Goal: Task Accomplishment & Management: Manage account settings

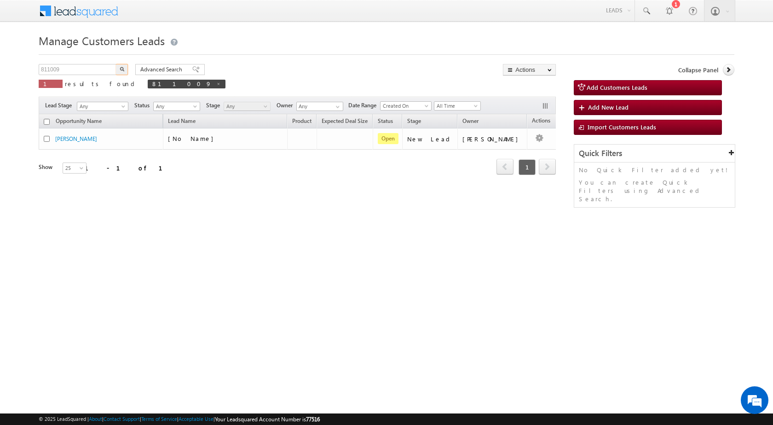
click at [27, 61] on body "Menu Rubi Yadav sitar a7@ks erve." at bounding box center [386, 130] width 773 height 261
type input "781210"
click at [123, 71] on img "button" at bounding box center [122, 69] width 5 height 5
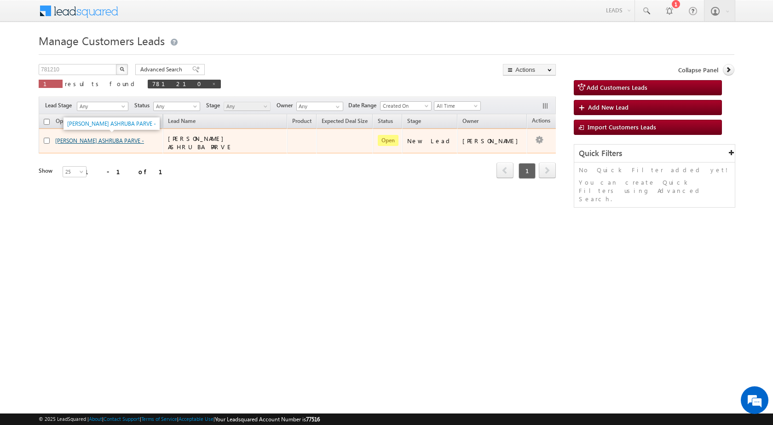
click at [100, 137] on link "[PERSON_NAME] ASHRUBA PARVE -" at bounding box center [99, 140] width 89 height 7
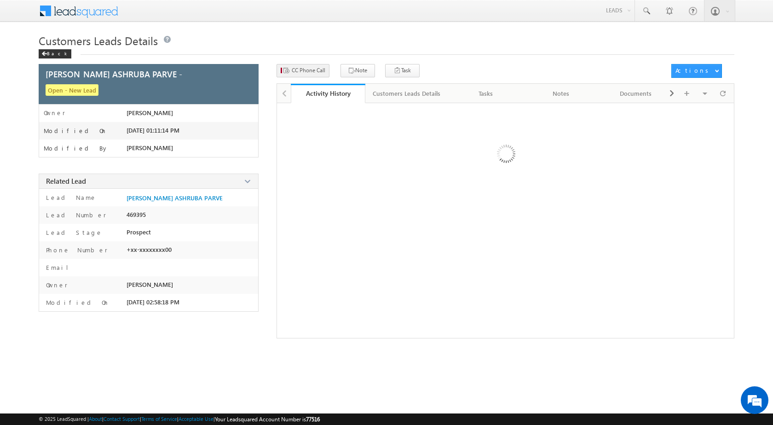
click at [303, 58] on div "CC Phone Call" at bounding box center [317, 53] width 64 height 12
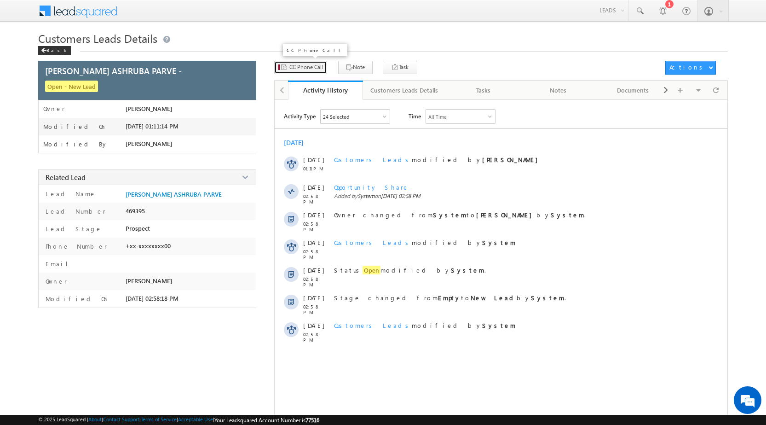
click at [305, 66] on span "CC Phone Call" at bounding box center [307, 67] width 34 height 8
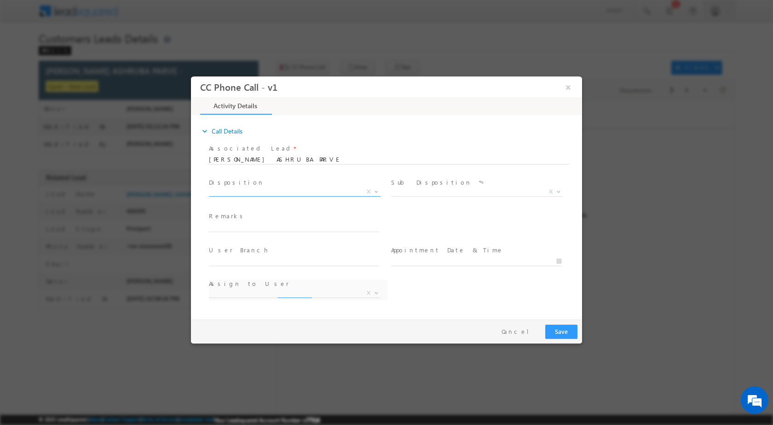
click at [377, 190] on b at bounding box center [377, 190] width 6 height 3
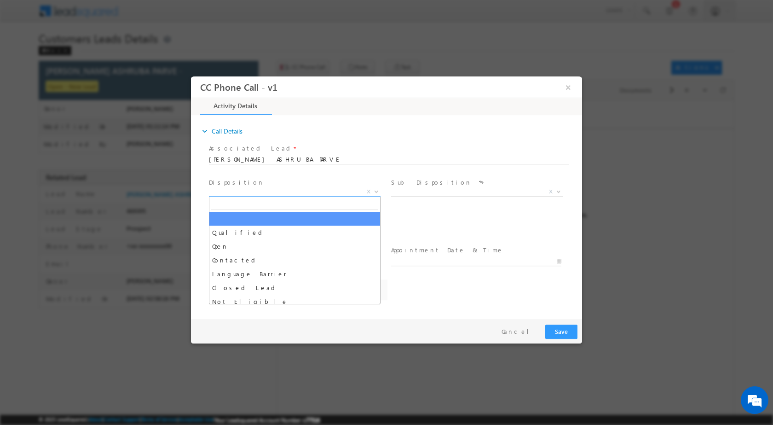
select select "amol.khopade@sgrlimited.in"
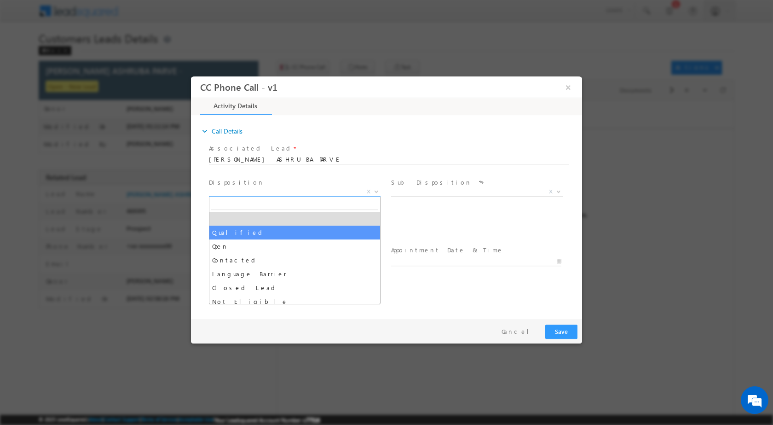
select select "Qualified"
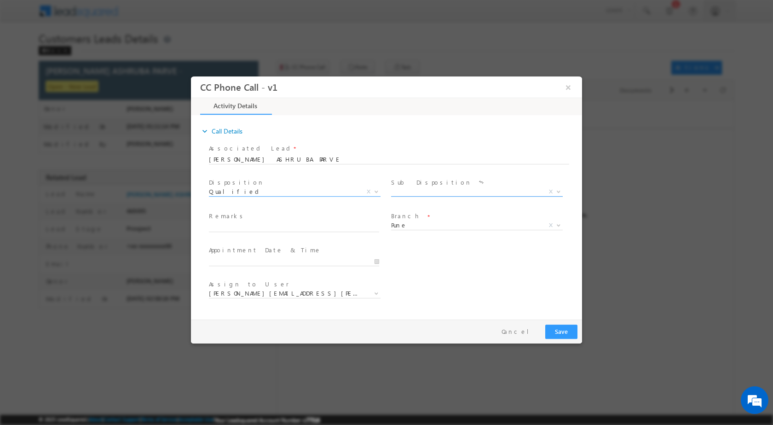
click at [553, 189] on span "X" at bounding box center [551, 191] width 4 height 8
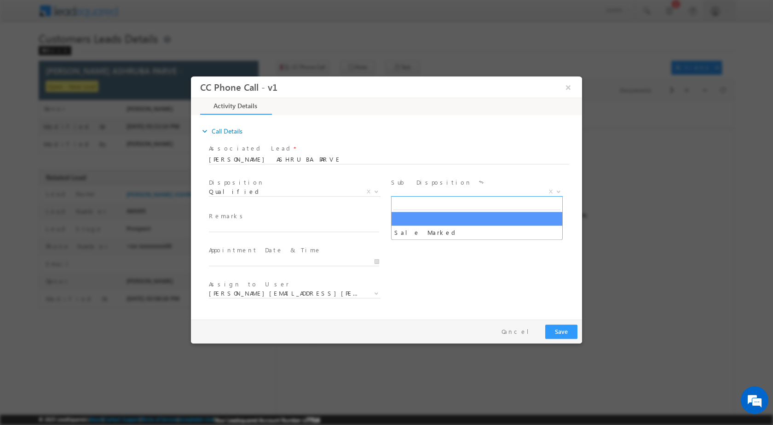
click at [560, 190] on b at bounding box center [559, 190] width 6 height 3
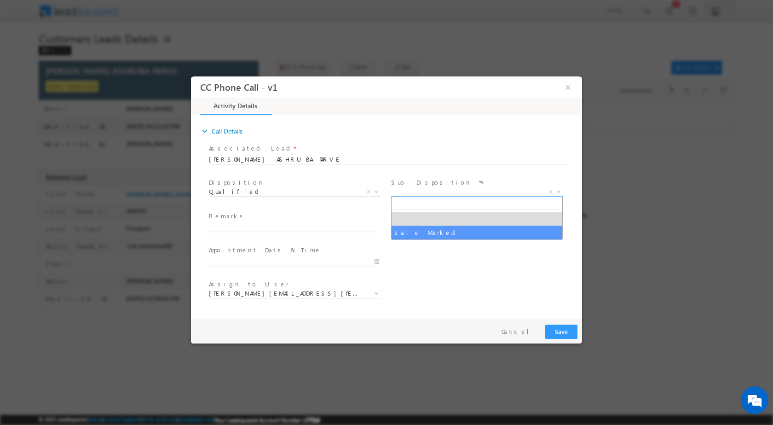
select select "Sale Marked"
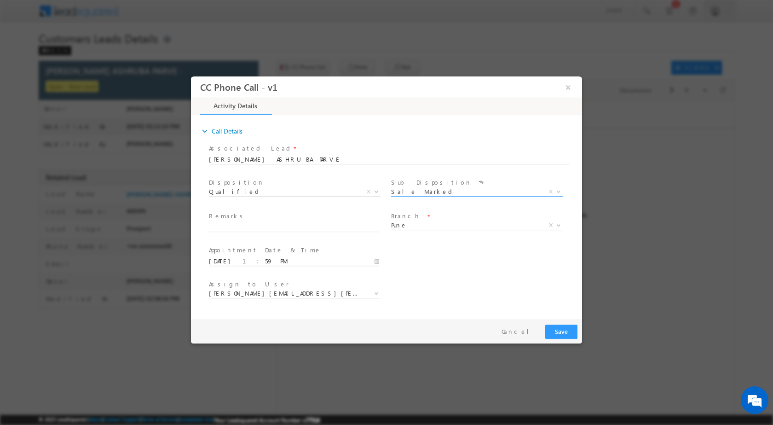
click at [376, 260] on input "09/02/2025 1:59 PM" at bounding box center [294, 260] width 170 height 9
type input "09/06/2025 1:59 PM"
type input "11"
type input "09/06/2025 11:59 PM"
click at [265, 247] on input "59" at bounding box center [268, 250] width 38 height 6
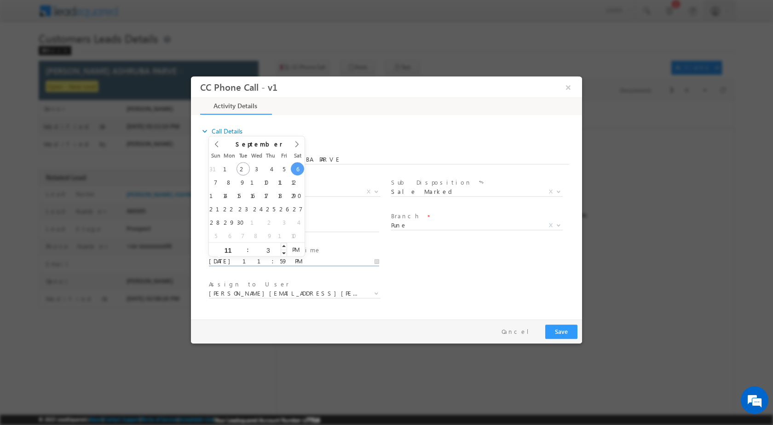
type input "30"
type input "09/06/2025 11:30 AM"
click at [299, 247] on span "PM" at bounding box center [295, 249] width 17 height 14
click at [430, 255] on div "User Branch * Appointment Date & Time * 09/06/2025 11:30 AM" at bounding box center [394, 260] width 375 height 34
click at [381, 290] on span "amol.khopade@sgrlimited.in" at bounding box center [295, 293] width 172 height 9
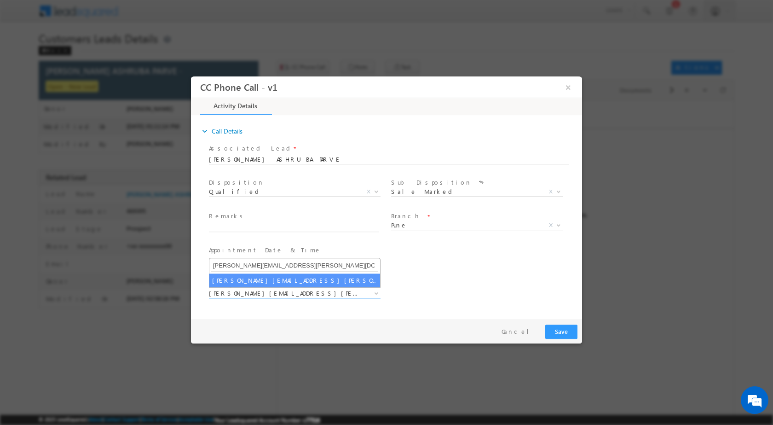
type input "[PERSON_NAME][EMAIL_ADDRESS][PERSON_NAME][DOMAIN_NAME]"
select select "[PERSON_NAME][EMAIL_ADDRESS][PERSON_NAME][DOMAIN_NAME]"
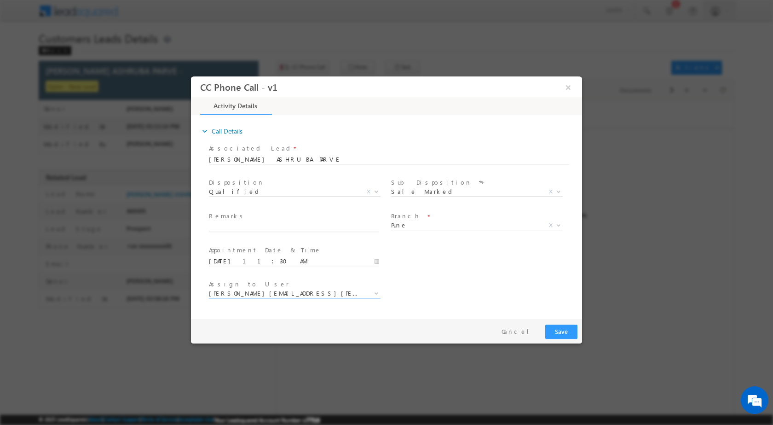
click at [279, 232] on span at bounding box center [294, 236] width 170 height 10
click at [283, 221] on div "Remarks *" at bounding box center [298, 221] width 179 height 21
drag, startPoint x: 283, startPoint y: 221, endPoint x: 280, endPoint y: 228, distance: 6.8
click at [282, 225] on div "Remarks *" at bounding box center [298, 221] width 179 height 21
click at [280, 228] on input "text" at bounding box center [294, 226] width 170 height 9
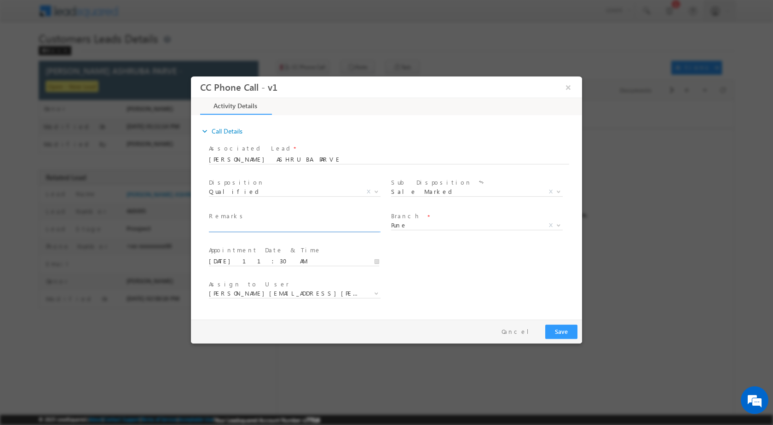
paste input "02/09-Customer Name is ANKUSH ASHRUBA PARVE Customer age is 41 yrs Loan Type is…"
type input "02/09-Customer Name is ANKUSH ASHRUBA PARVE Customer age is 41 yrs Loan Type is…"
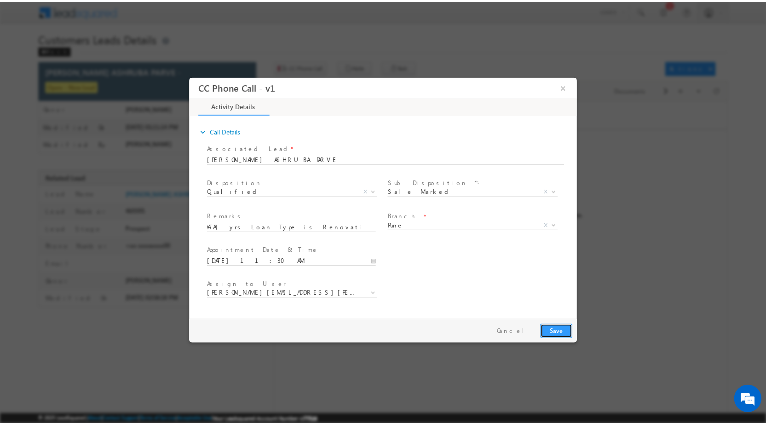
scroll to position [0, 0]
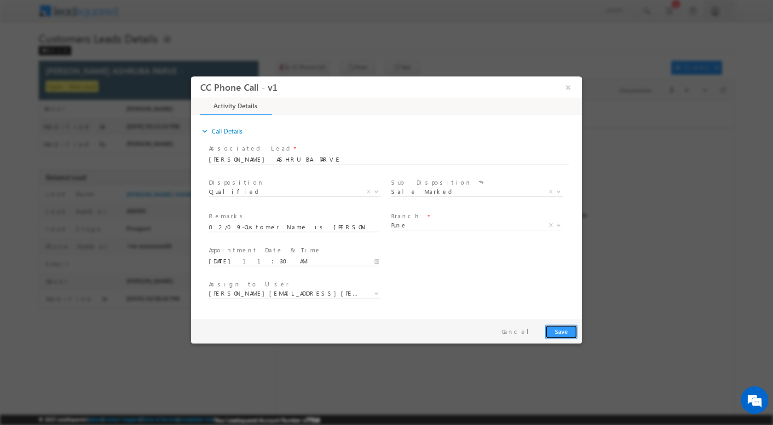
click at [566, 329] on button "Save" at bounding box center [562, 331] width 32 height 14
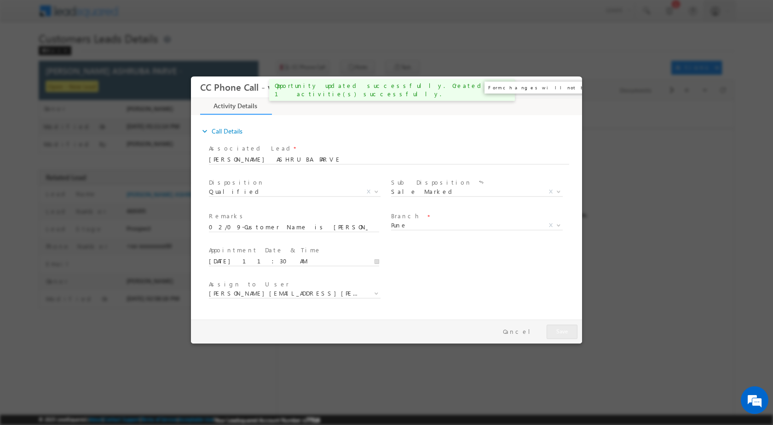
click at [571, 92] on button "×" at bounding box center [569, 86] width 16 height 17
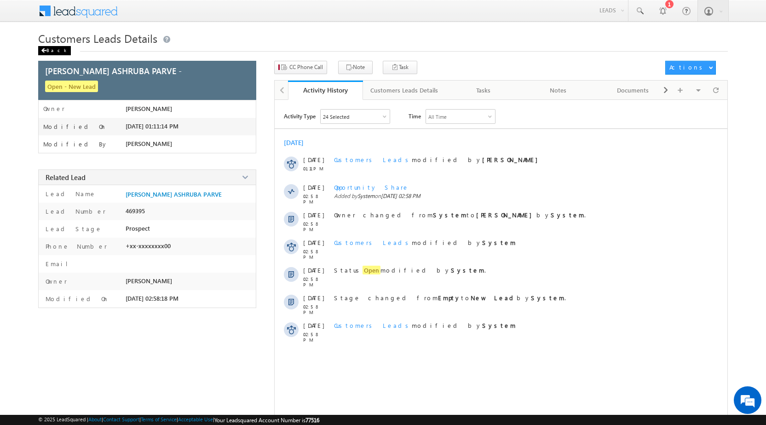
click at [52, 54] on div "Back" at bounding box center [54, 50] width 33 height 9
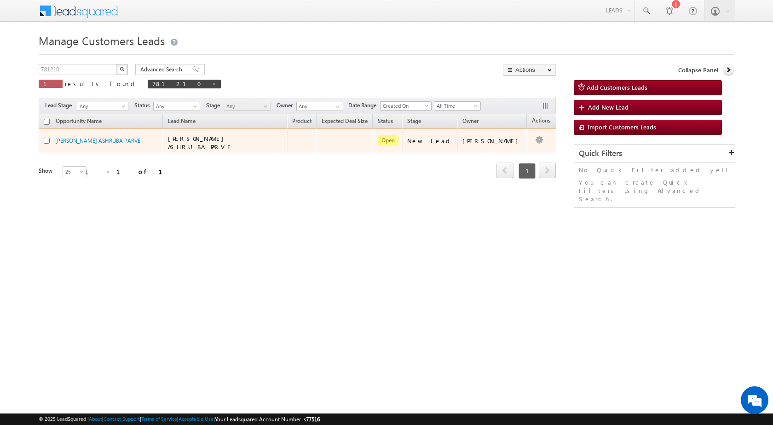
click at [531, 140] on td "Edit Change Owner Change Stage Add Activity Add Task Delete" at bounding box center [546, 140] width 38 height 25
click at [509, 150] on link "Edit" at bounding box center [521, 152] width 46 height 11
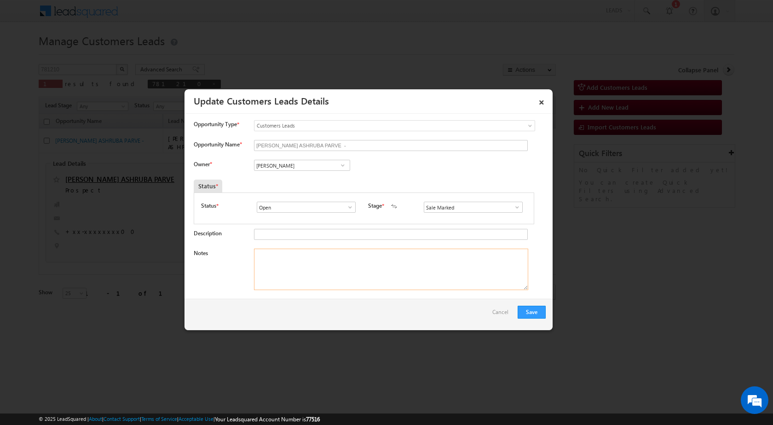
click at [366, 263] on textarea "Notes" at bounding box center [391, 269] width 274 height 41
paste textarea "02/09-Customer Name is [PERSON_NAME] ASHRUBA PARVE Customer age is [DEMOGRAPHIC…"
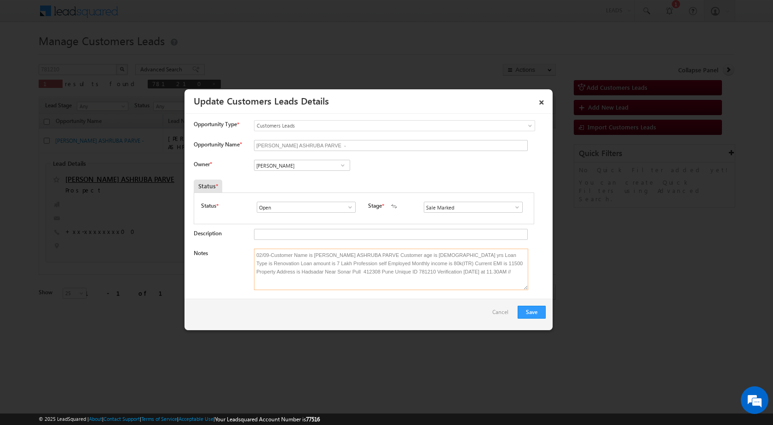
type textarea "02/09-Customer Name is [PERSON_NAME] ASHRUBA PARVE Customer age is [DEMOGRAPHIC…"
click at [343, 166] on span at bounding box center [342, 165] width 9 height 7
paste input "[PERSON_NAME][EMAIL_ADDRESS][PERSON_NAME][DOMAIN_NAME]"
click at [276, 179] on link "[PERSON_NAME] [PERSON_NAME] [PERSON_NAME][EMAIL_ADDRESS][PERSON_NAME][DOMAIN_NA…" at bounding box center [302, 179] width 96 height 17
type input "[PERSON_NAME] [PERSON_NAME]"
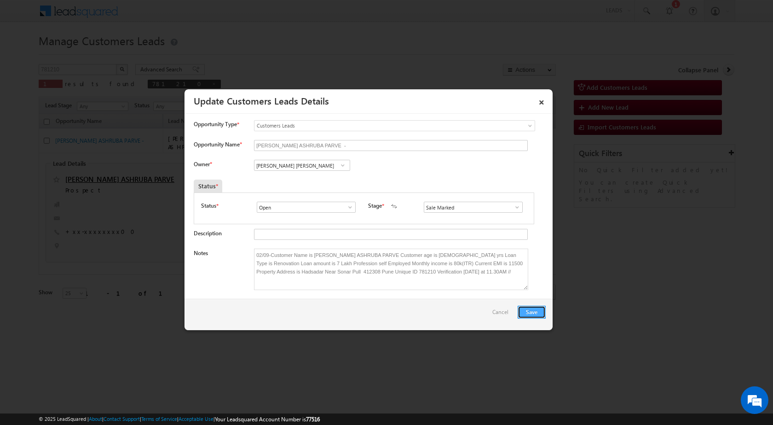
click at [537, 313] on button "Save" at bounding box center [532, 312] width 28 height 13
